Goal: Task Accomplishment & Management: Use online tool/utility

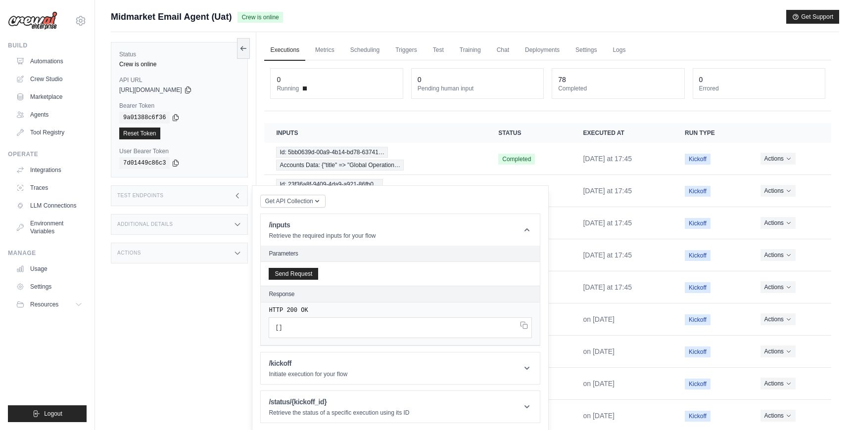
click at [158, 298] on div "Status Crew is online API URL copied https://midmarket-email-agent-d3295485-78f…" at bounding box center [183, 247] width 145 height 430
click at [36, 63] on link "Automations" at bounding box center [50, 61] width 75 height 16
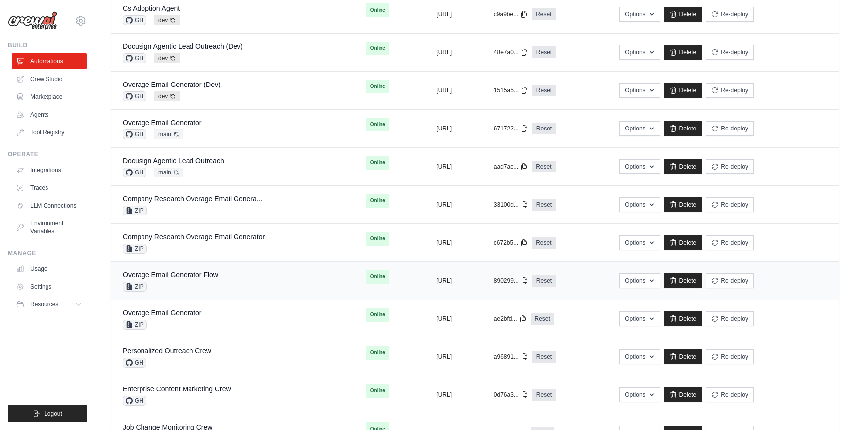
scroll to position [546, 0]
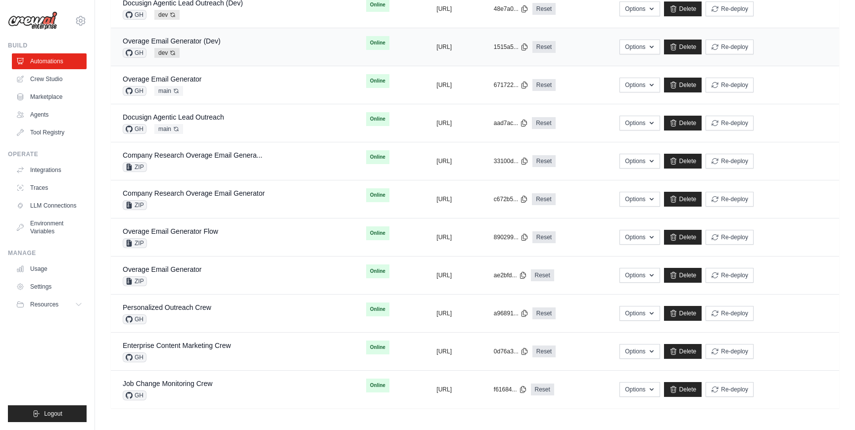
click at [833, 49] on td "Options Chat with this Flow Export React JSX Component Export React TSX Compone…" at bounding box center [722, 47] width 231 height 38
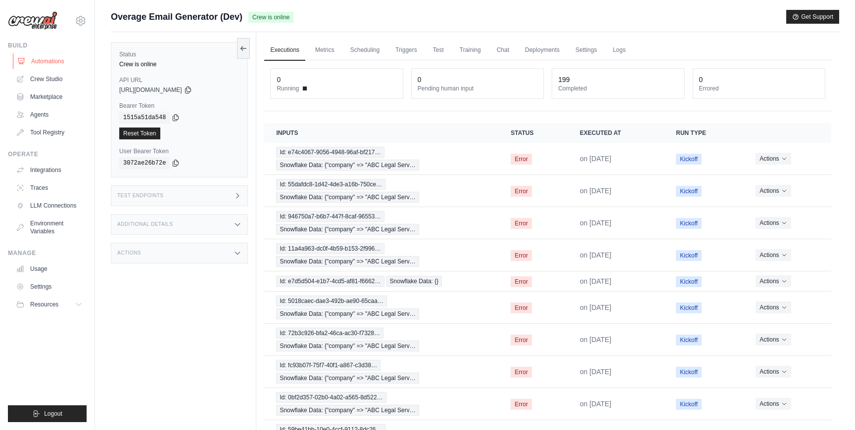
click at [58, 61] on link "Automations" at bounding box center [50, 61] width 75 height 16
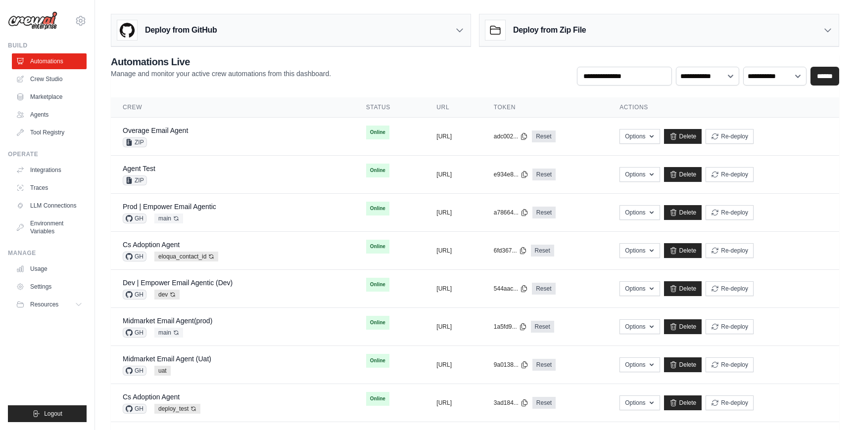
click at [632, 14] on div "Deploy from Zip File" at bounding box center [658, 30] width 359 height 32
